Goal: Task Accomplishment & Management: Complete application form

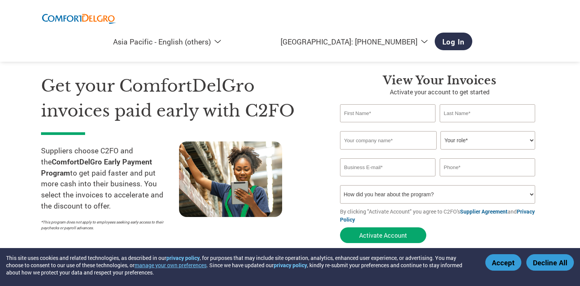
select select "en-AP"
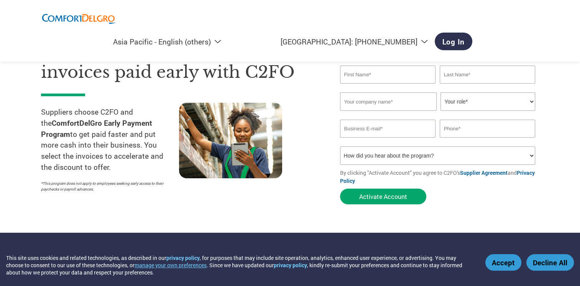
scroll to position [38, 0]
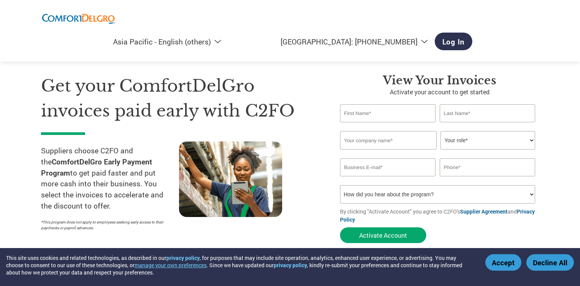
select select "en-AP"
click at [359, 111] on input "text" at bounding box center [388, 113] width 96 height 18
type input "Angelin"
type input "Lin"
type input "XJ Elevator Pte Ltd"
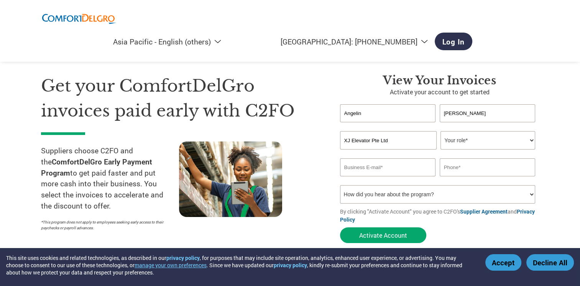
type input "angelin@xjelevator.com.sg"
type input "67446700"
click at [481, 147] on select "Your role* CFO Controller Credit Manager Finance Director Treasurer CEO Preside…" at bounding box center [487, 140] width 95 height 18
select select "CREDIT_MANAGER"
click at [440, 131] on select "Your role* CFO Controller Credit Manager Finance Director Treasurer CEO Preside…" at bounding box center [487, 140] width 95 height 18
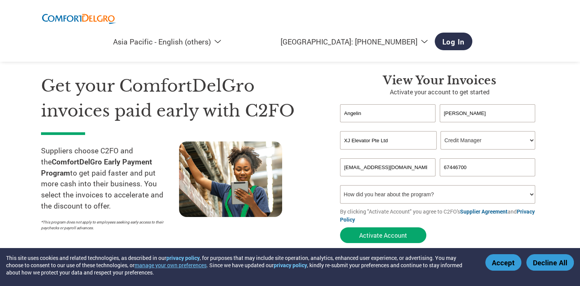
click at [384, 200] on select "How did you hear about the program? Received a letter Email Social Media Online…" at bounding box center [437, 194] width 195 height 18
select select "Email"
click at [340, 185] on select "How did you hear about the program? Received a letter Email Social Media Online…" at bounding box center [437, 194] width 195 height 18
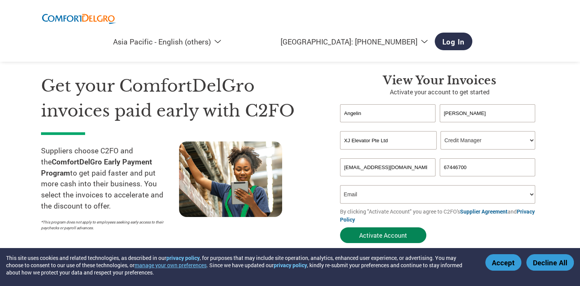
click at [375, 238] on button "Activate Account" at bounding box center [383, 235] width 86 height 16
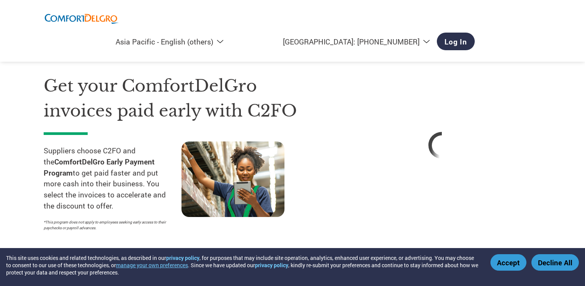
select select "en-AP"
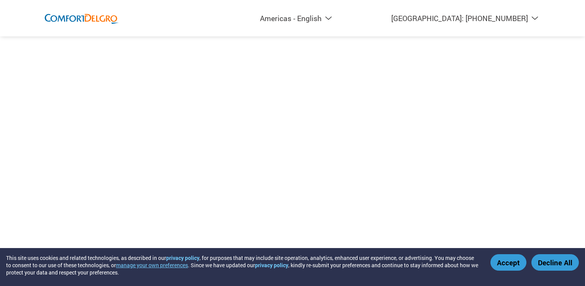
select select "en-AP"
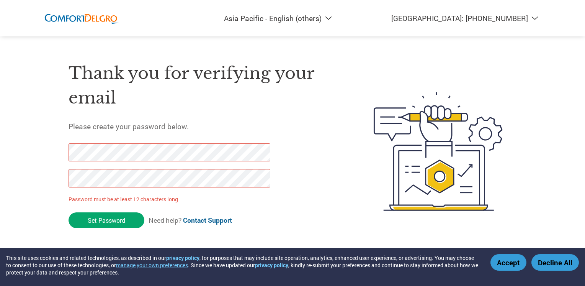
click at [54, 151] on div "Thank you for verifying your email Please create your password below. Password …" at bounding box center [293, 151] width 498 height 203
click at [54, 181] on div "Thank you for verifying your email Please create your password below. Password …" at bounding box center [293, 151] width 498 height 203
click at [47, 148] on div "Thank you for verifying your email Please create your password below. Password …" at bounding box center [293, 151] width 498 height 203
click at [144, 198] on p "Password must be at least 12 characters long" at bounding box center [171, 199] width 205 height 8
click at [106, 222] on input "Set Password" at bounding box center [107, 220] width 76 height 16
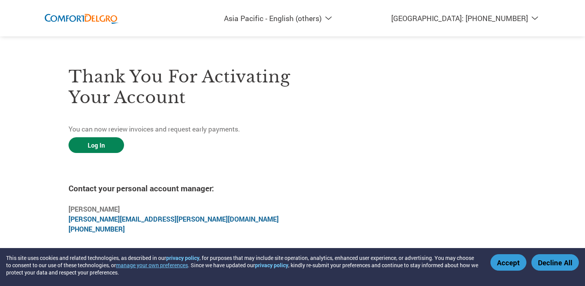
click at [81, 146] on link "Log In" at bounding box center [97, 145] width 56 height 16
